Goal: Task Accomplishment & Management: Use online tool/utility

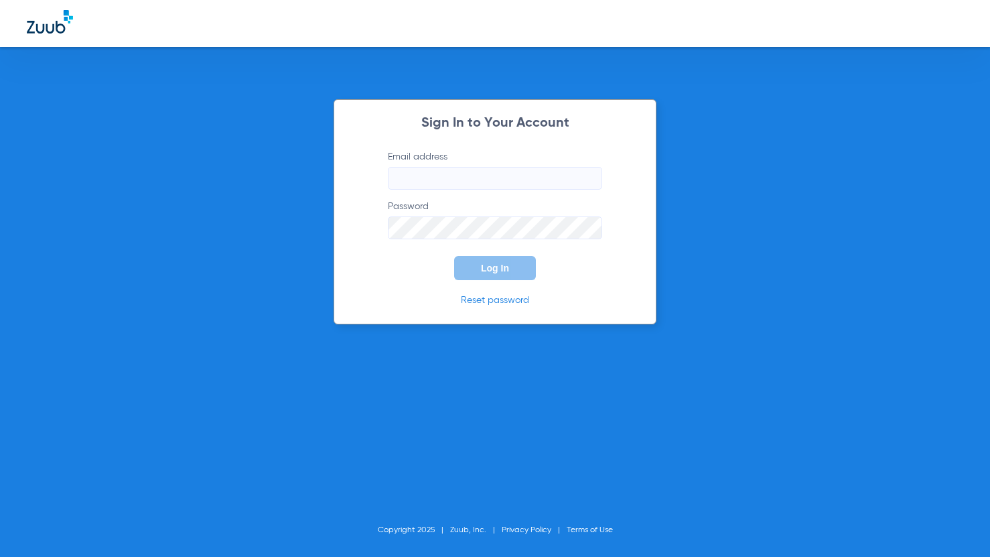
type input "docmauriello@yahoo.com"
click at [512, 276] on button "Log In" at bounding box center [495, 268] width 82 height 24
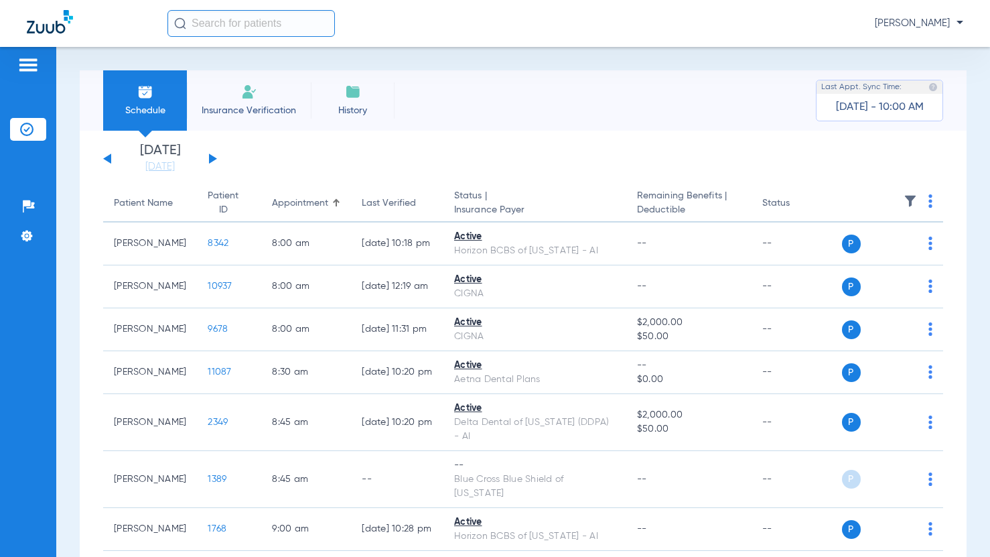
click at [210, 159] on button at bounding box center [213, 158] width 8 height 10
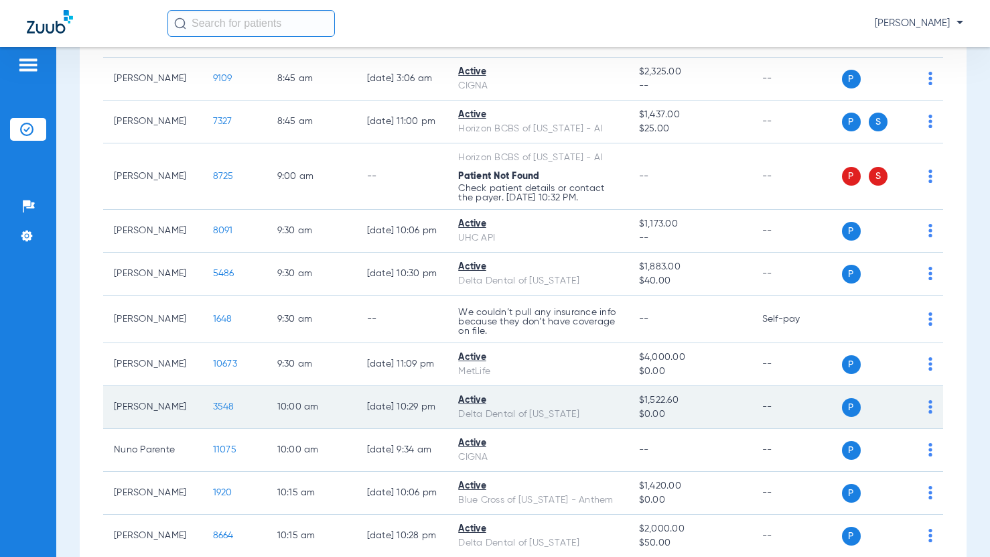
scroll to position [469, 0]
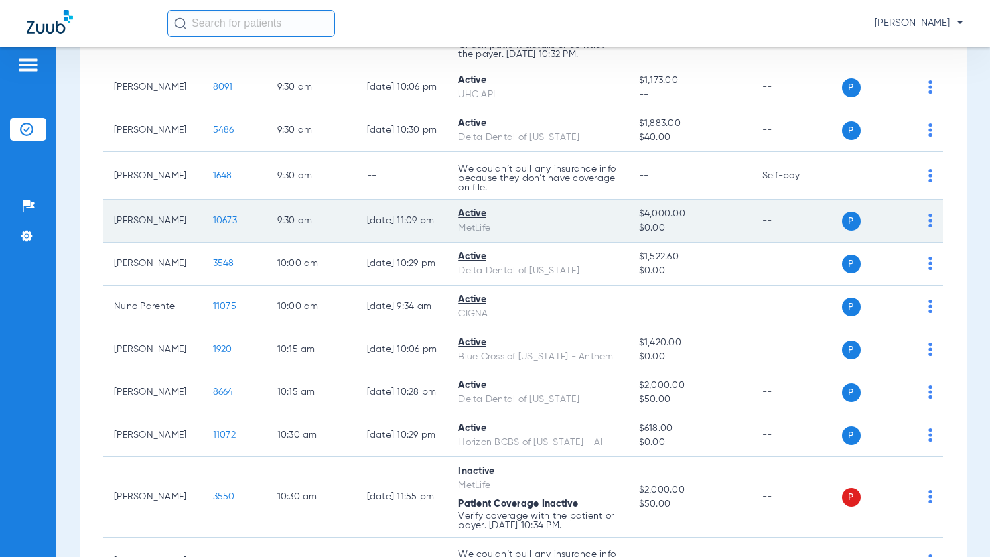
scroll to position [603, 0]
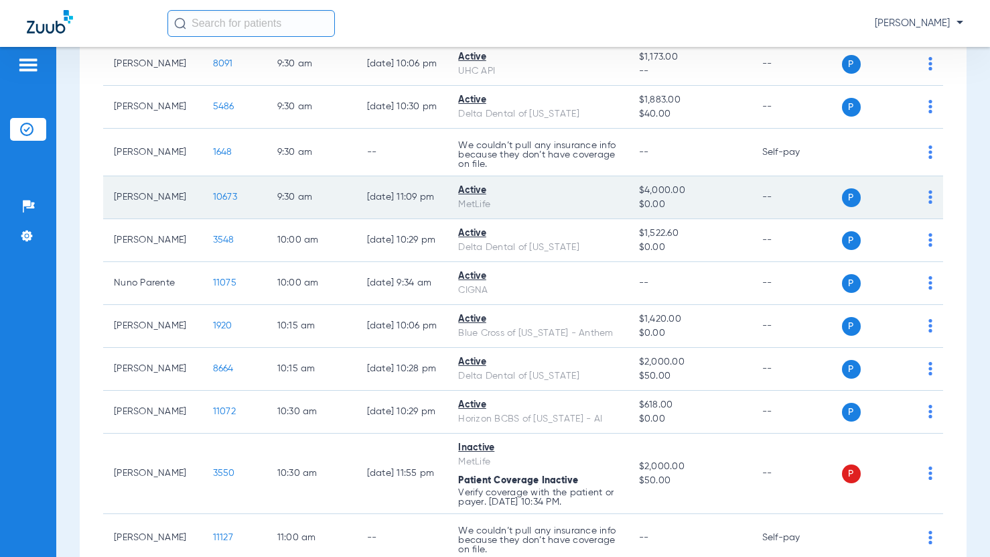
click at [928, 194] on img at bounding box center [930, 196] width 4 height 13
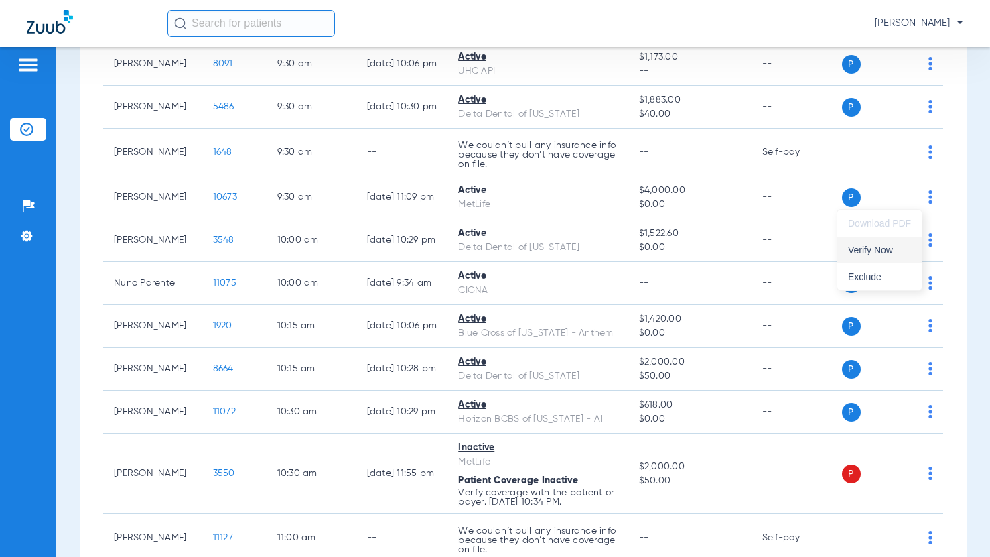
click at [882, 246] on span "Verify Now" at bounding box center [879, 249] width 63 height 9
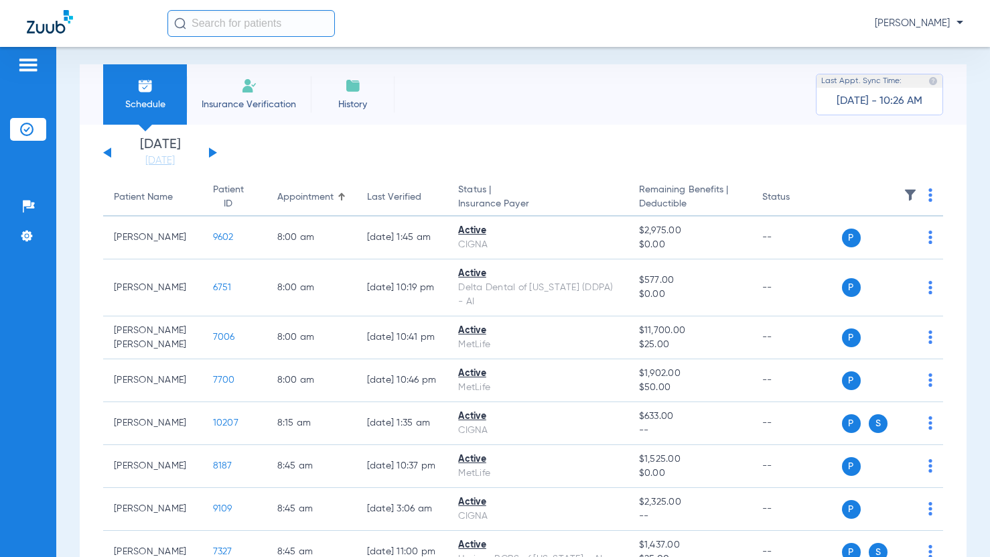
scroll to position [0, 0]
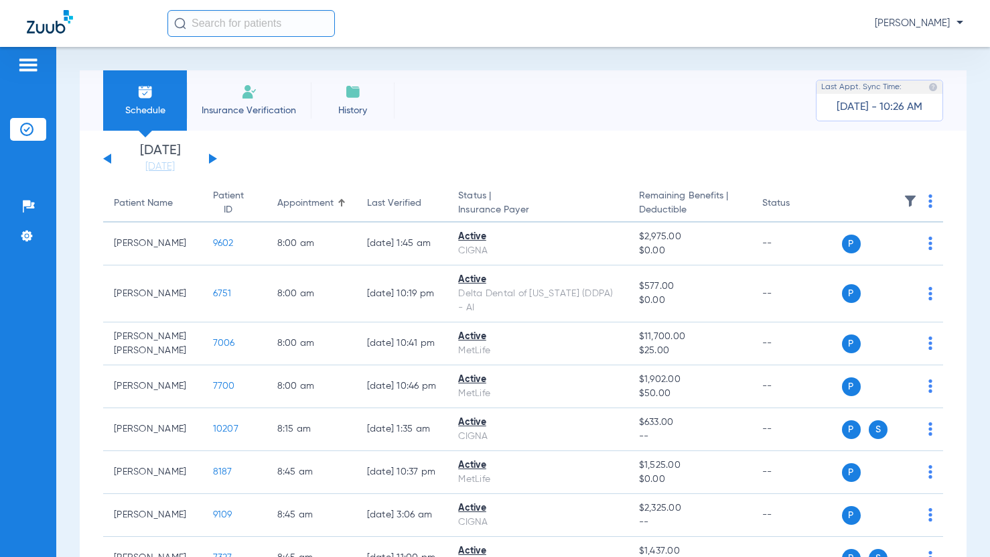
click at [109, 161] on button at bounding box center [107, 158] width 8 height 10
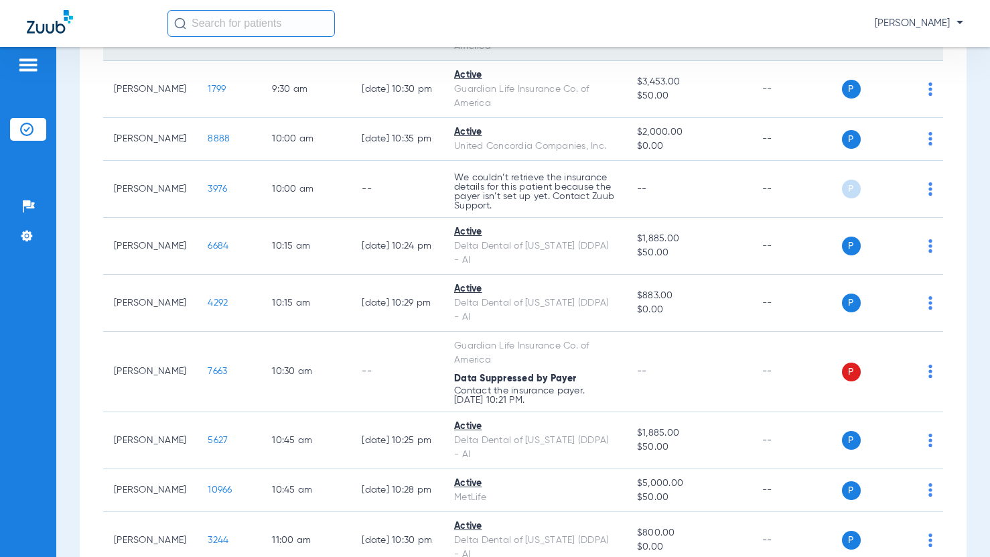
scroll to position [804, 0]
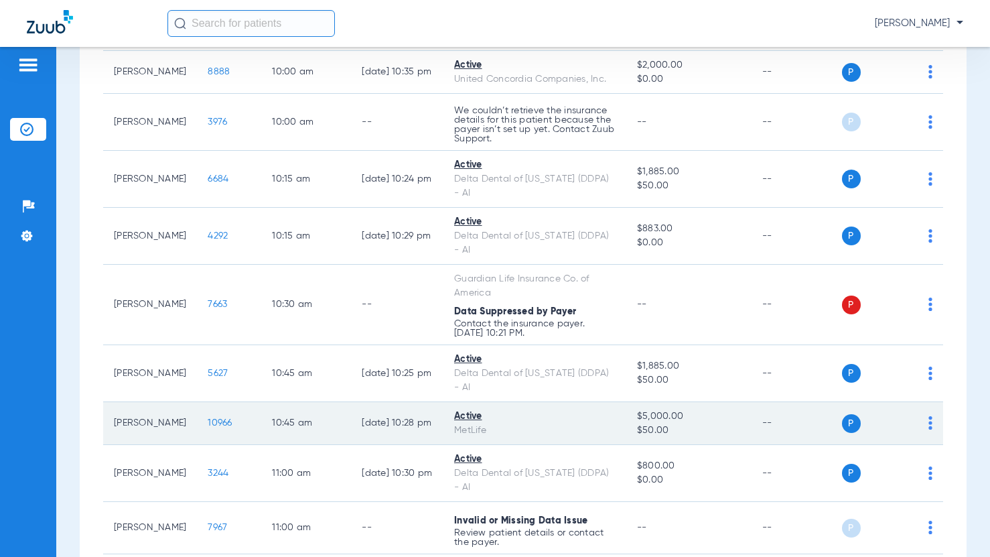
click at [928, 416] on img at bounding box center [930, 422] width 4 height 13
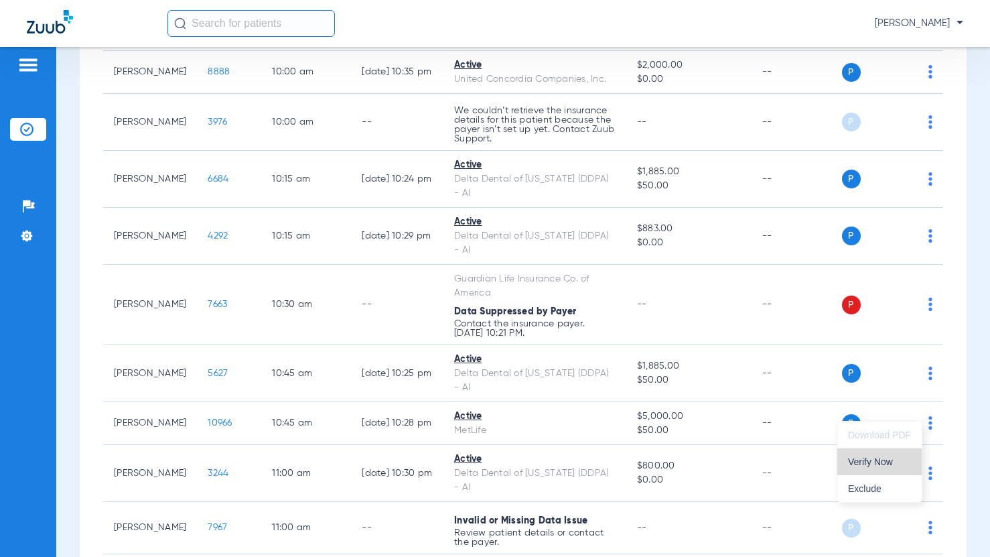
click at [890, 462] on span "Verify Now" at bounding box center [879, 461] width 63 height 9
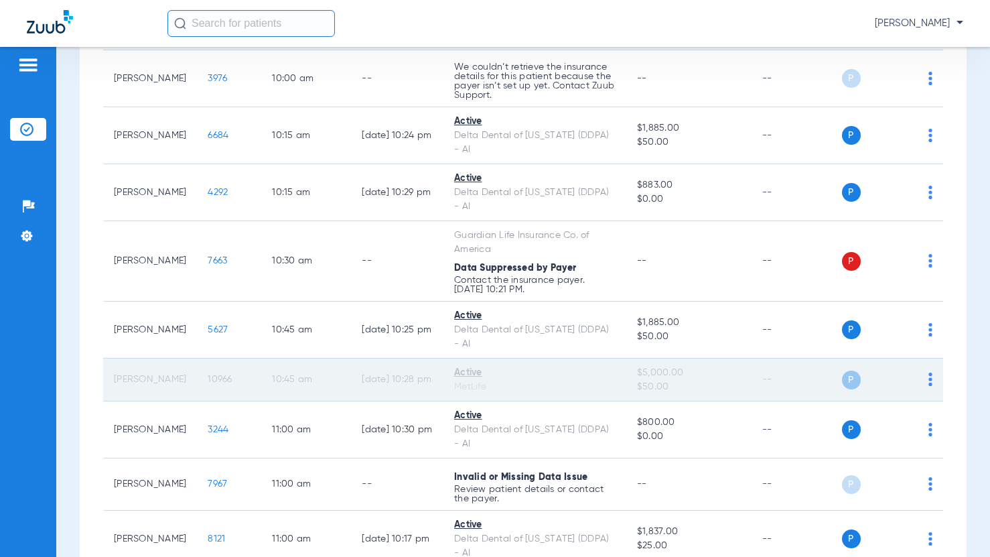
scroll to position [871, 0]
